Goal: Submit feedback/report problem

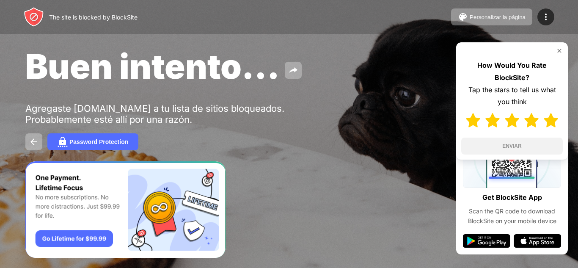
click at [554, 117] on img at bounding box center [551, 120] width 14 height 14
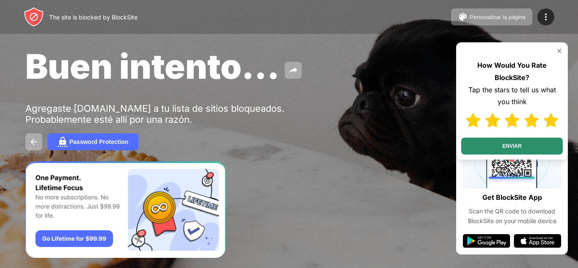
click at [535, 146] on button "ENVIAR" at bounding box center [512, 145] width 102 height 17
